Goal: Task Accomplishment & Management: Use online tool/utility

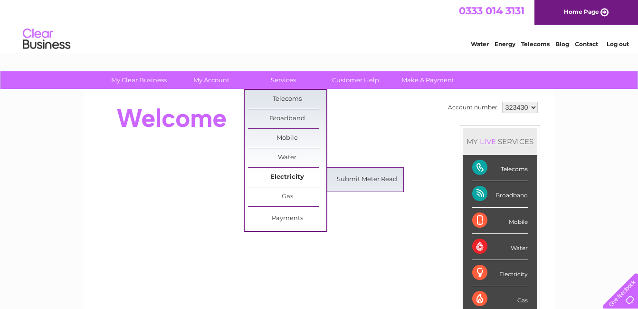
click at [275, 175] on link "Electricity" at bounding box center [287, 177] width 78 height 19
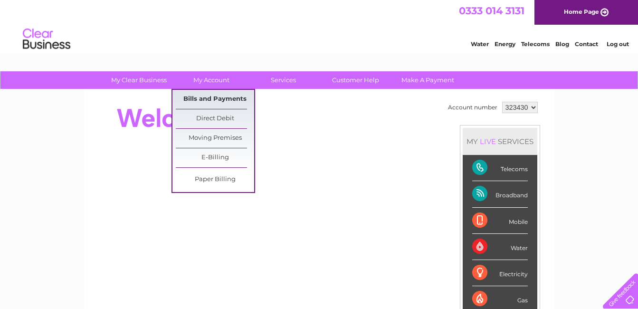
click at [217, 99] on link "Bills and Payments" at bounding box center [215, 99] width 78 height 19
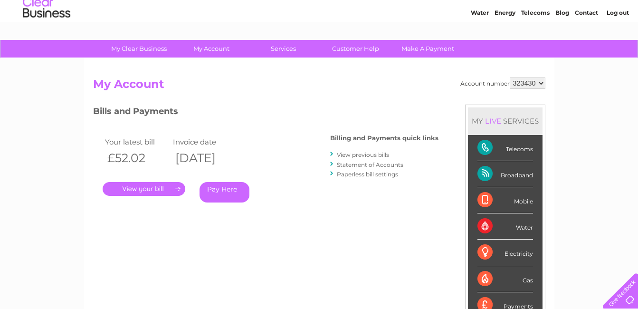
scroll to position [47, 0]
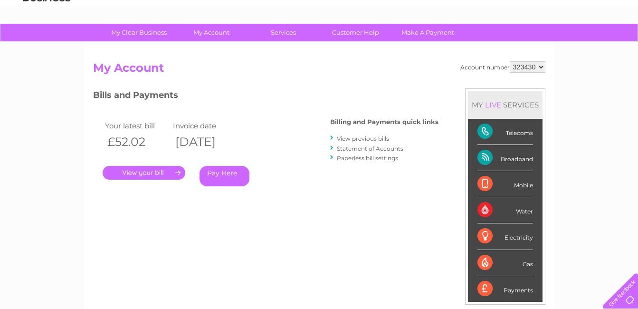
click at [144, 167] on link "." at bounding box center [144, 173] width 83 height 14
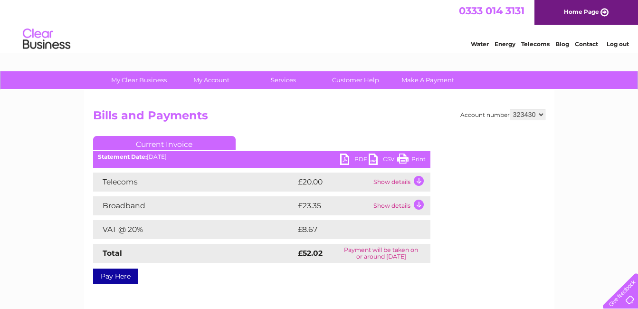
click at [401, 155] on link "Print" at bounding box center [411, 160] width 28 height 14
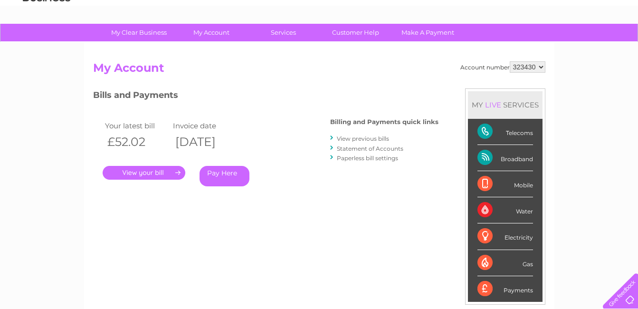
click at [350, 137] on link "View previous bills" at bounding box center [363, 138] width 52 height 7
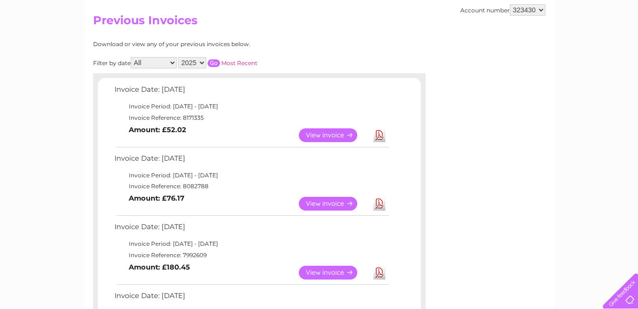
scroll to position [142, 0]
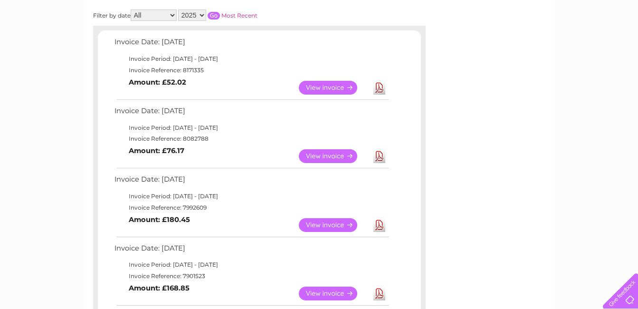
click at [327, 153] on link "View" at bounding box center [334, 156] width 70 height 14
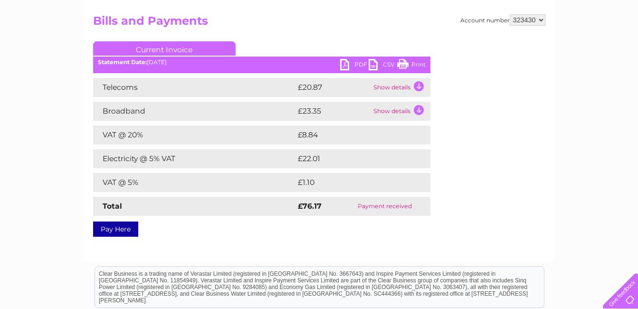
scroll to position [95, 0]
click at [401, 62] on link "Print" at bounding box center [411, 65] width 28 height 14
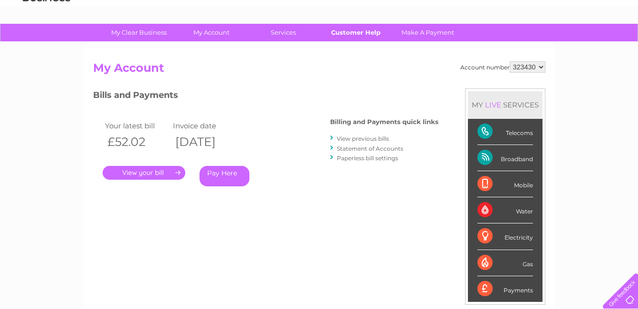
click at [356, 33] on link "Customer Help" at bounding box center [355, 33] width 78 height 18
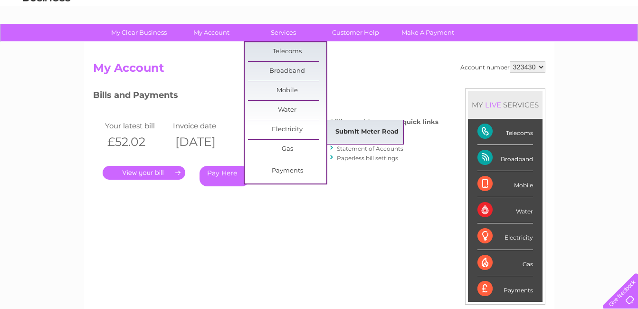
click at [348, 129] on link "Submit Meter Read" at bounding box center [367, 132] width 78 height 19
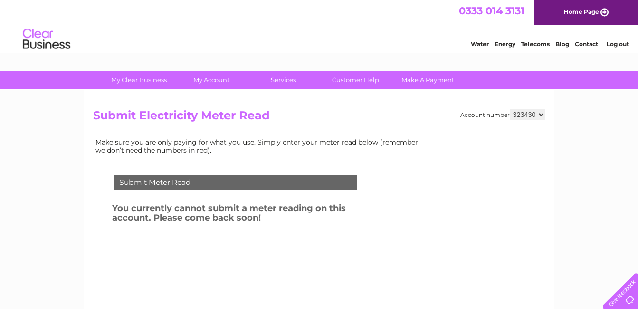
click at [203, 181] on div "Submit Meter Read" at bounding box center [235, 182] width 242 height 14
